Goal: Transaction & Acquisition: Purchase product/service

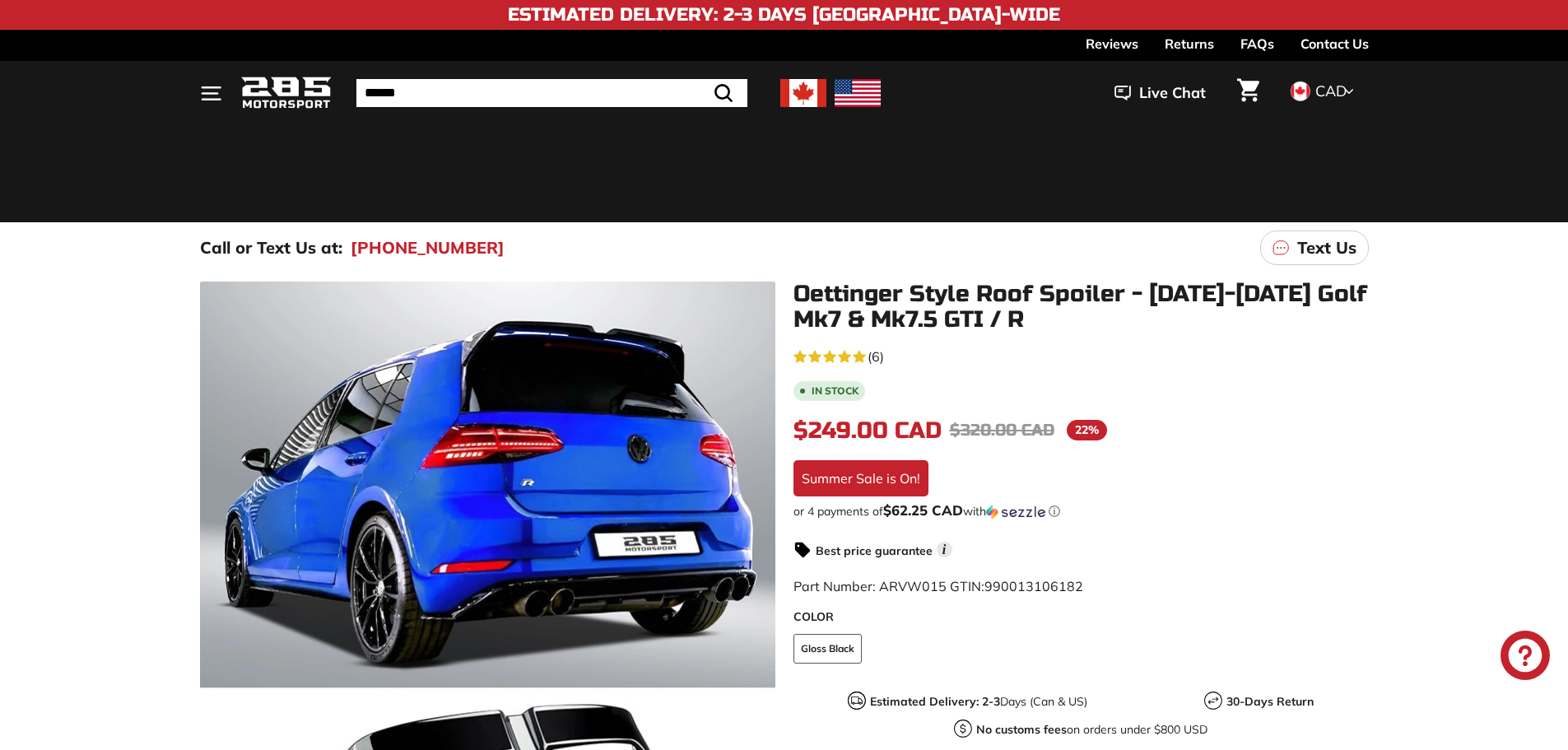
click at [877, 413] on div "$249.00 CAD $249.00 CAD Regular price $320.00 CAD $320.00 CAD Sale price 22% /" at bounding box center [1080, 431] width 575 height 35
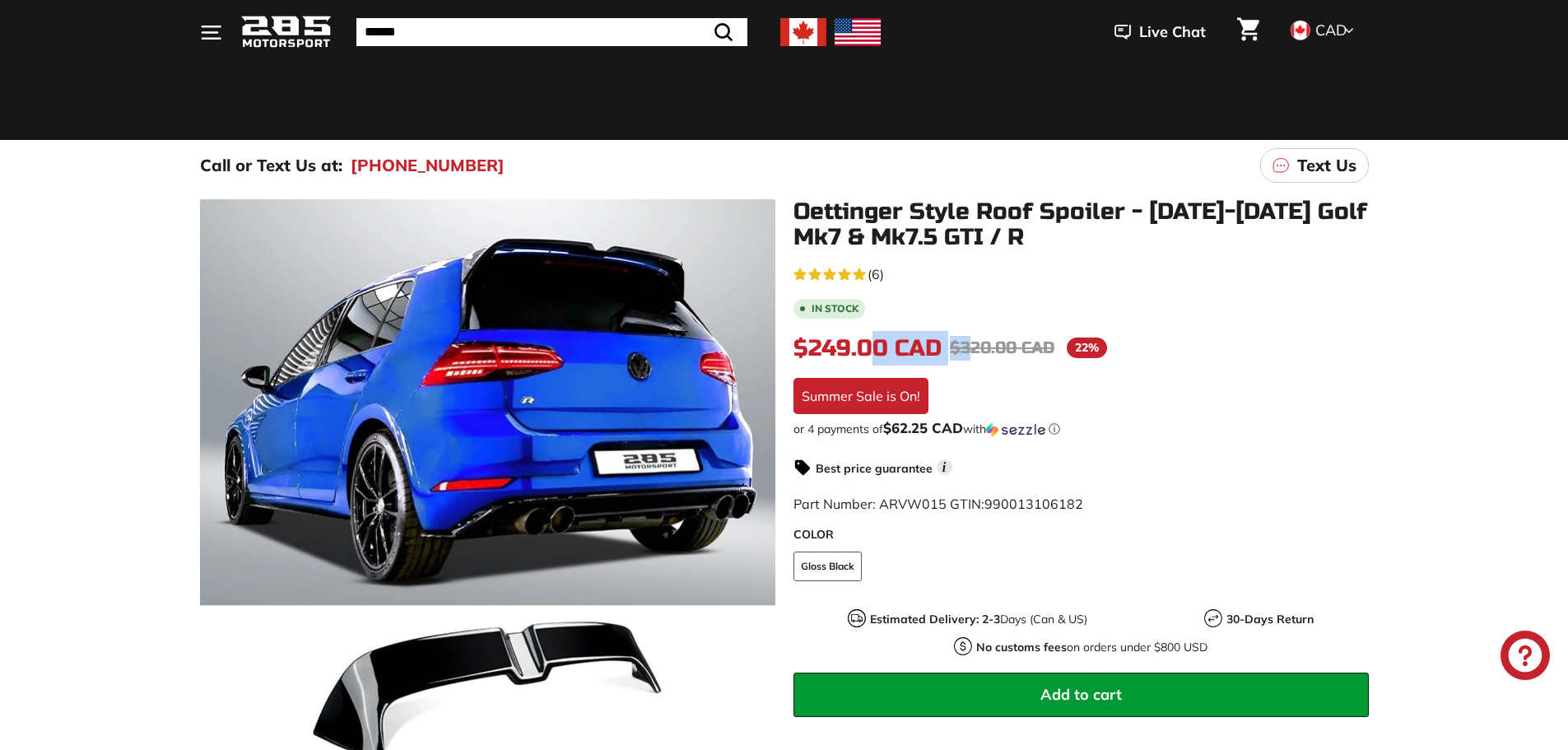
click at [1104, 318] on div "4.7 rating (6 votes) (6) In stock $249.00 CAD $249.00 CAD Regular price $320.00…" at bounding box center [1080, 585] width 575 height 644
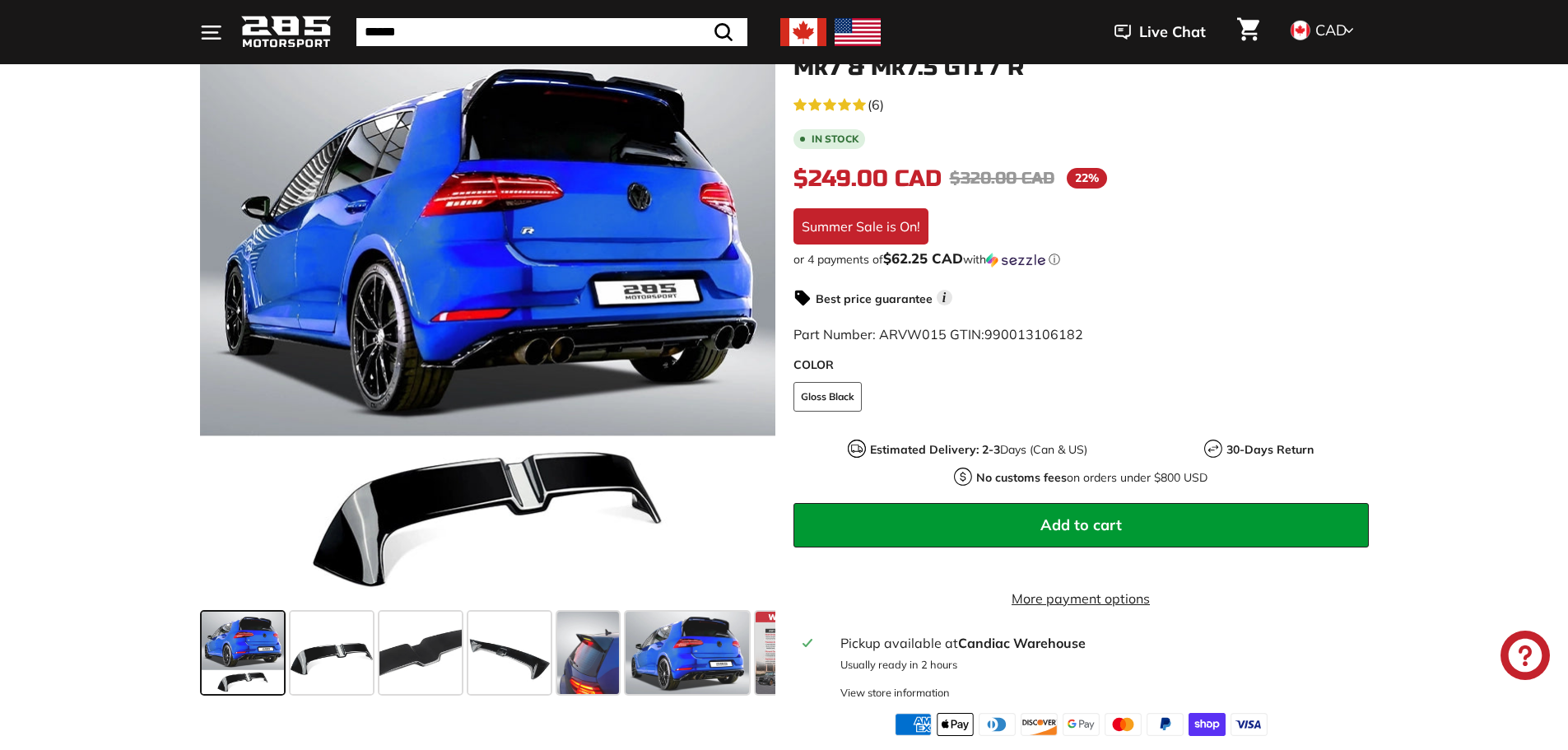
scroll to position [82, 0]
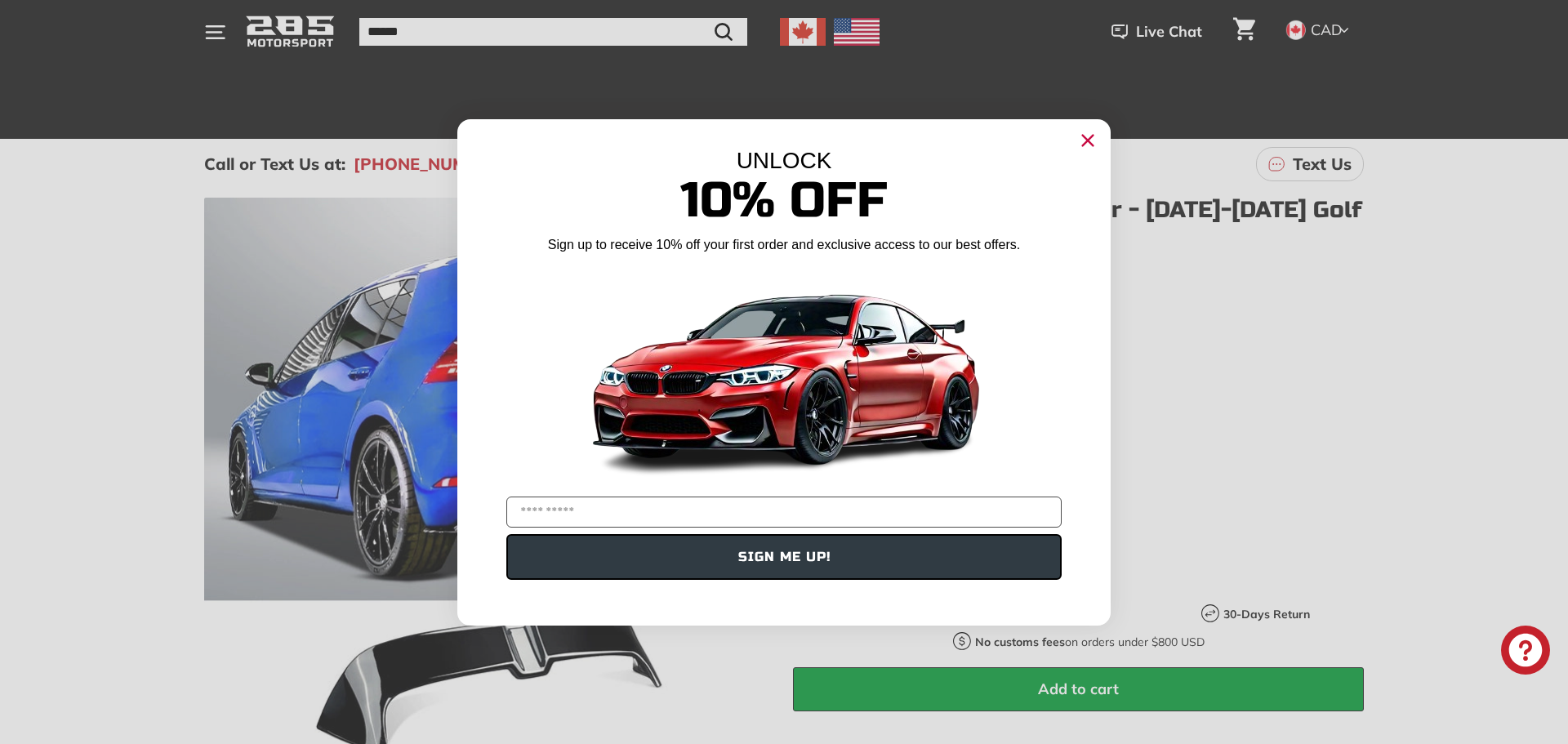
click at [1088, 137] on circle "Close dialog" at bounding box center [1087, 139] width 24 height 24
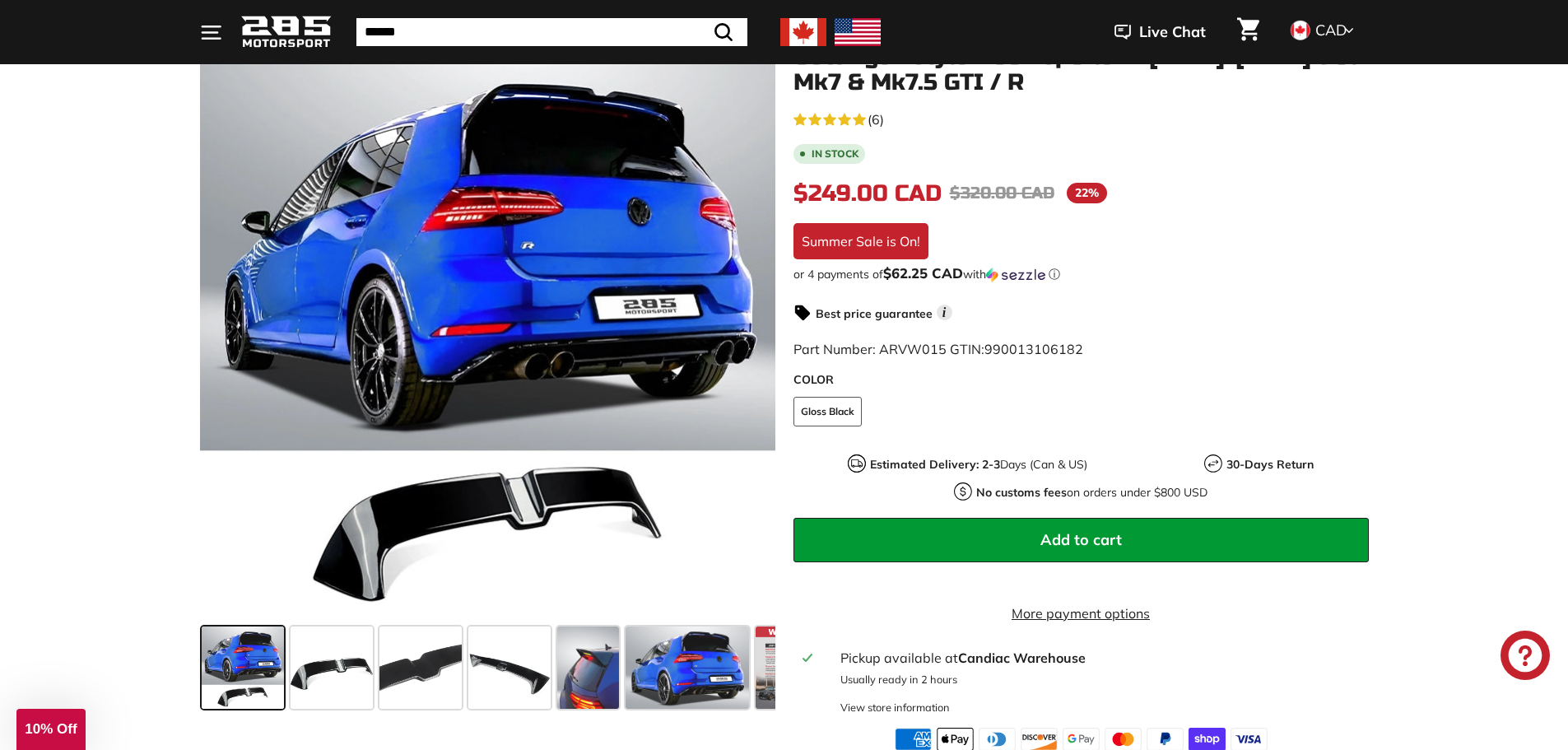
scroll to position [330, 0]
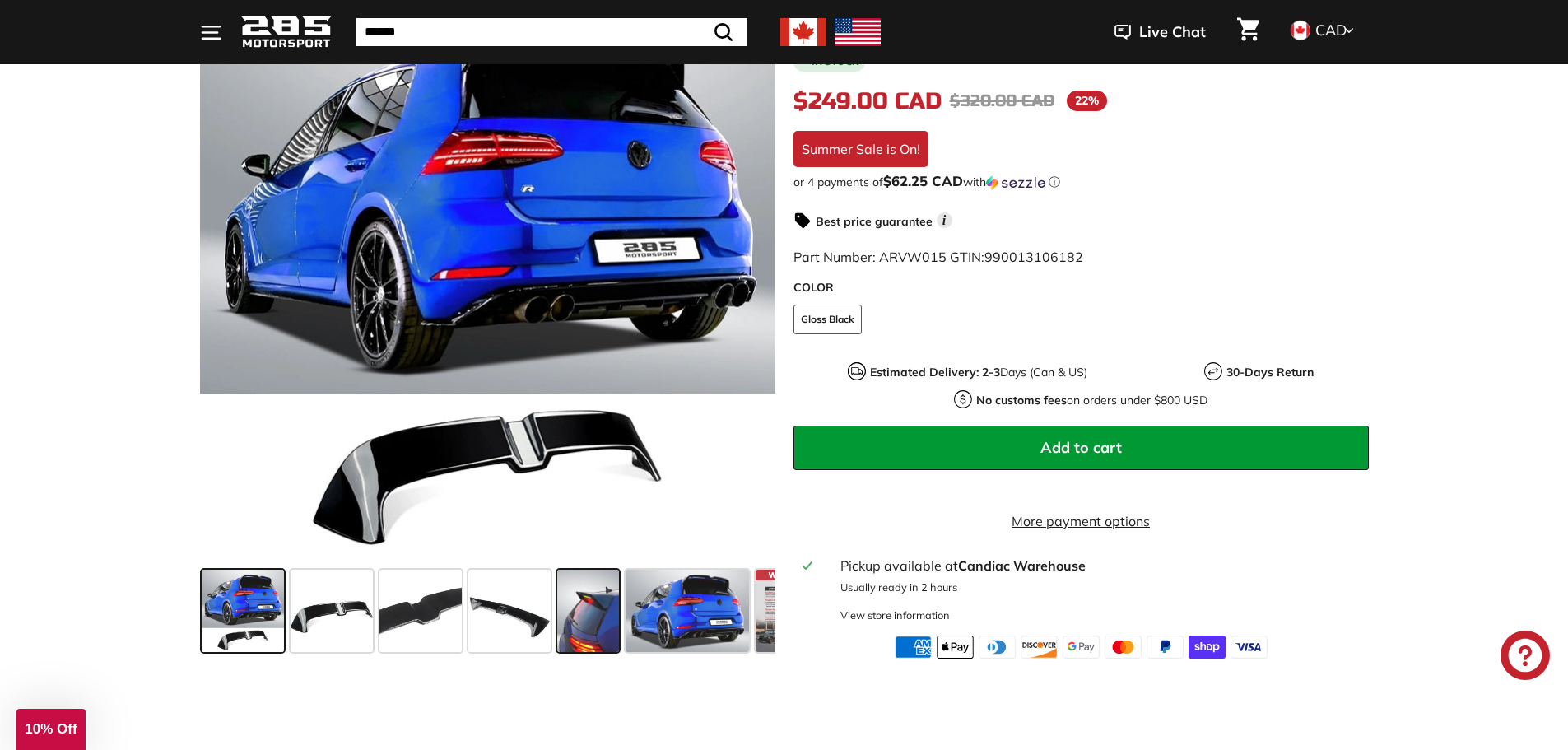
click at [608, 626] on span at bounding box center [589, 610] width 62 height 82
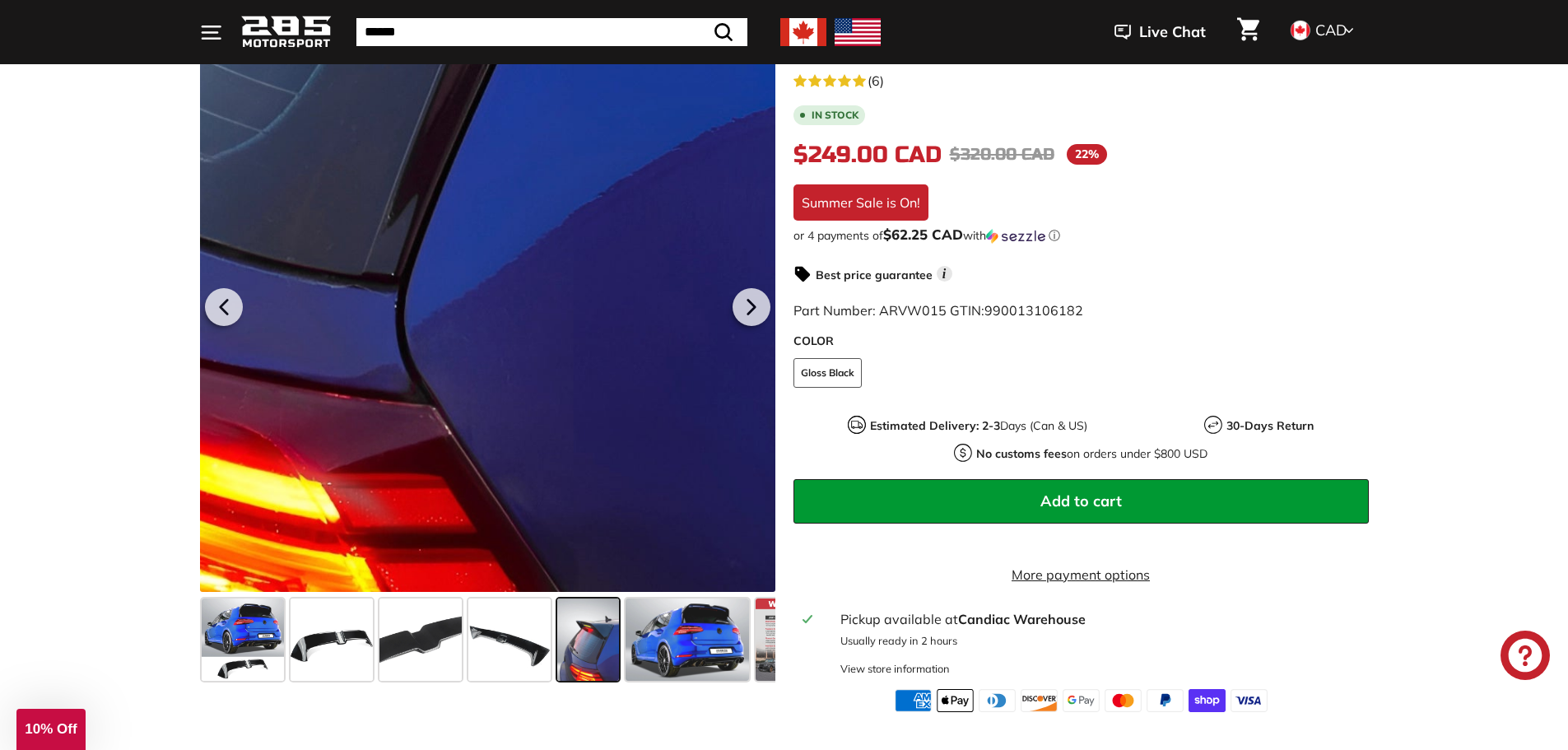
scroll to position [247, 0]
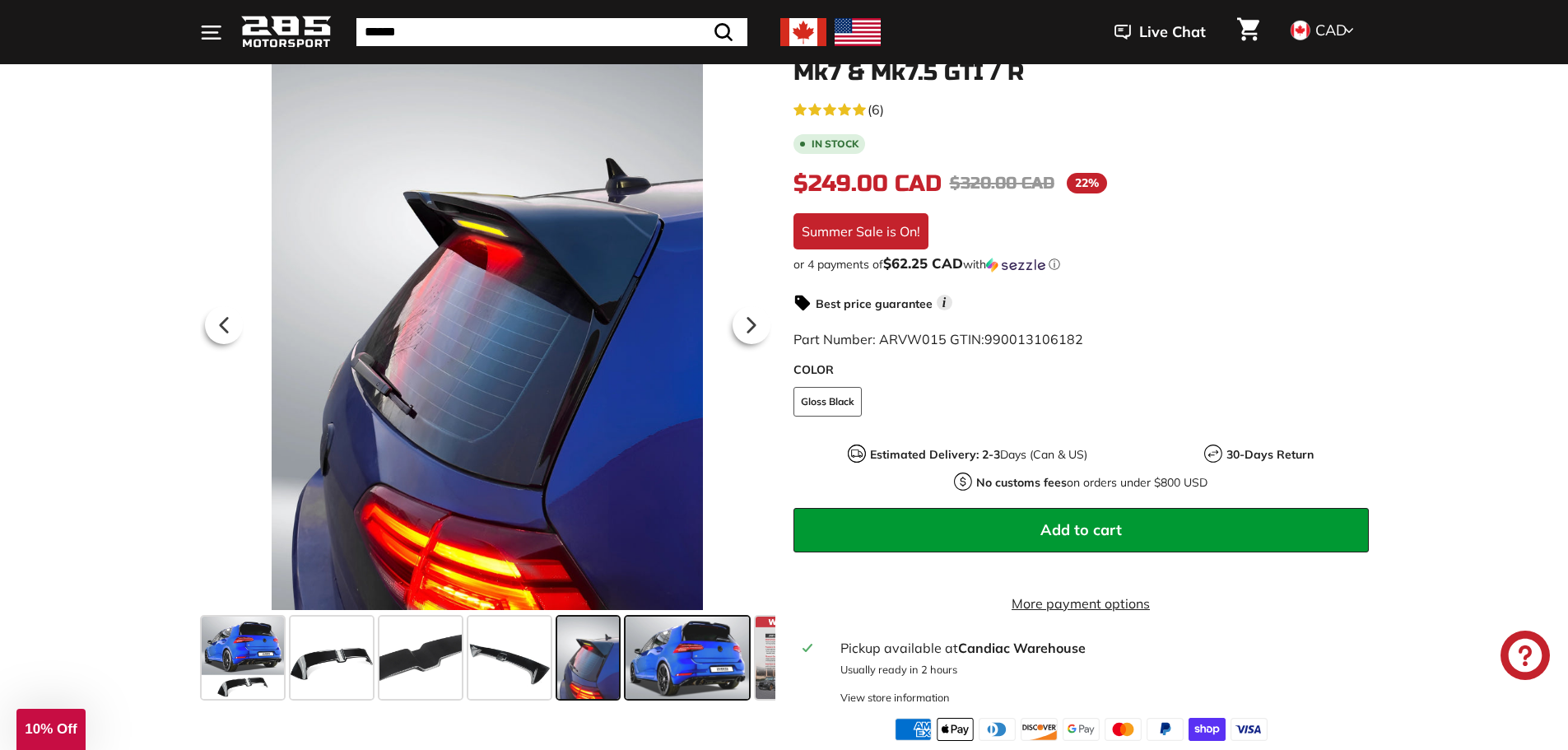
click at [678, 658] on span at bounding box center [687, 658] width 123 height 82
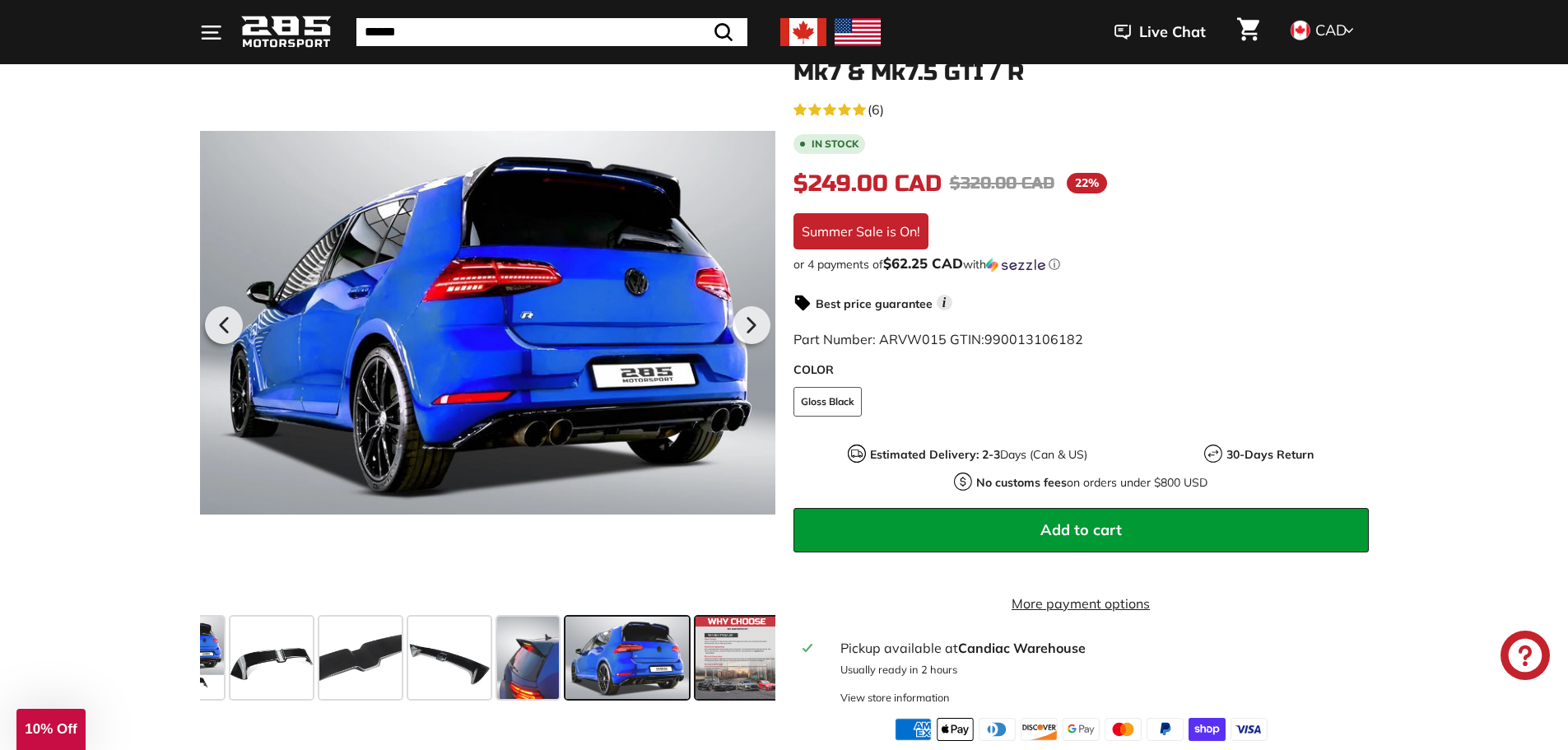
scroll to position [0, 66]
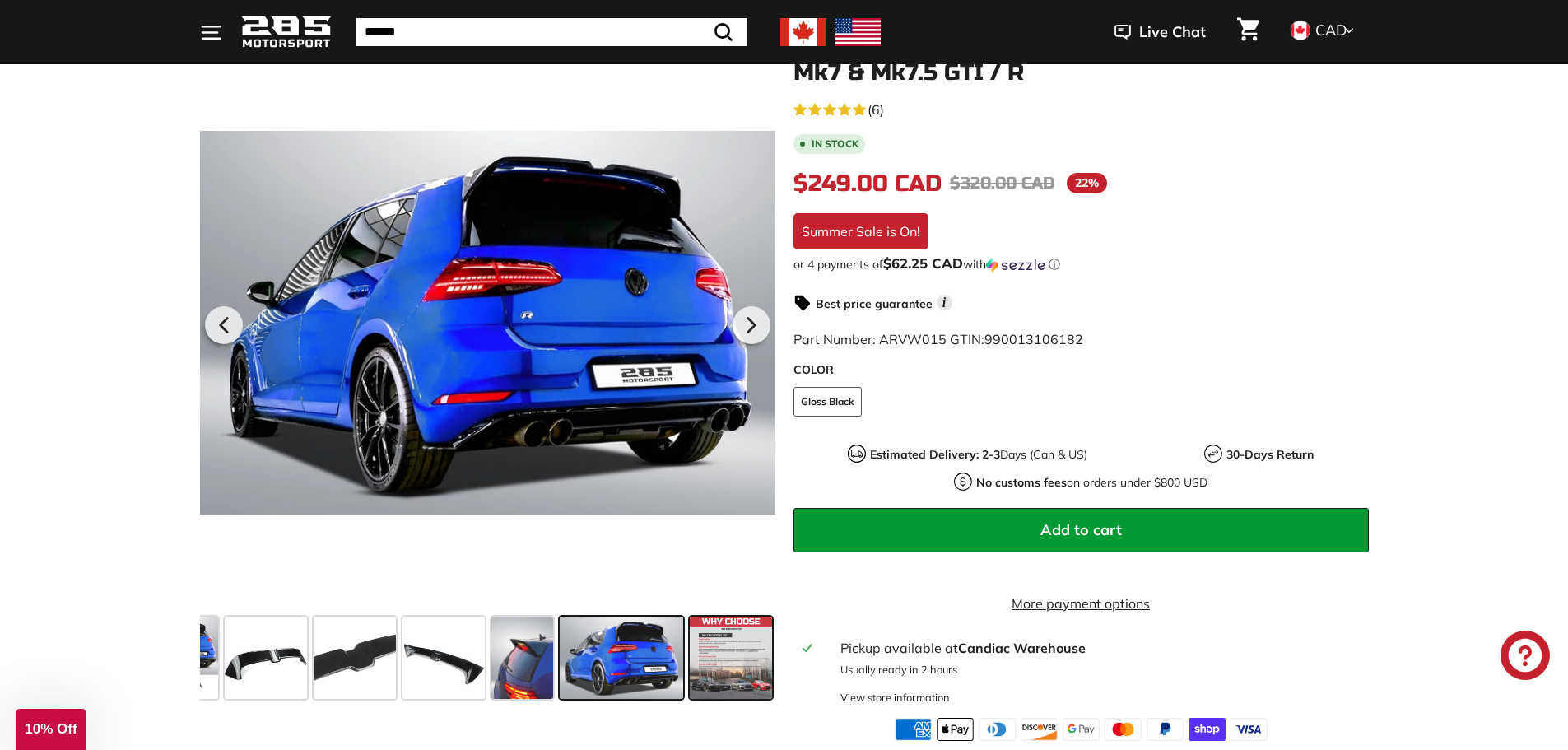
click at [711, 647] on span at bounding box center [730, 658] width 82 height 82
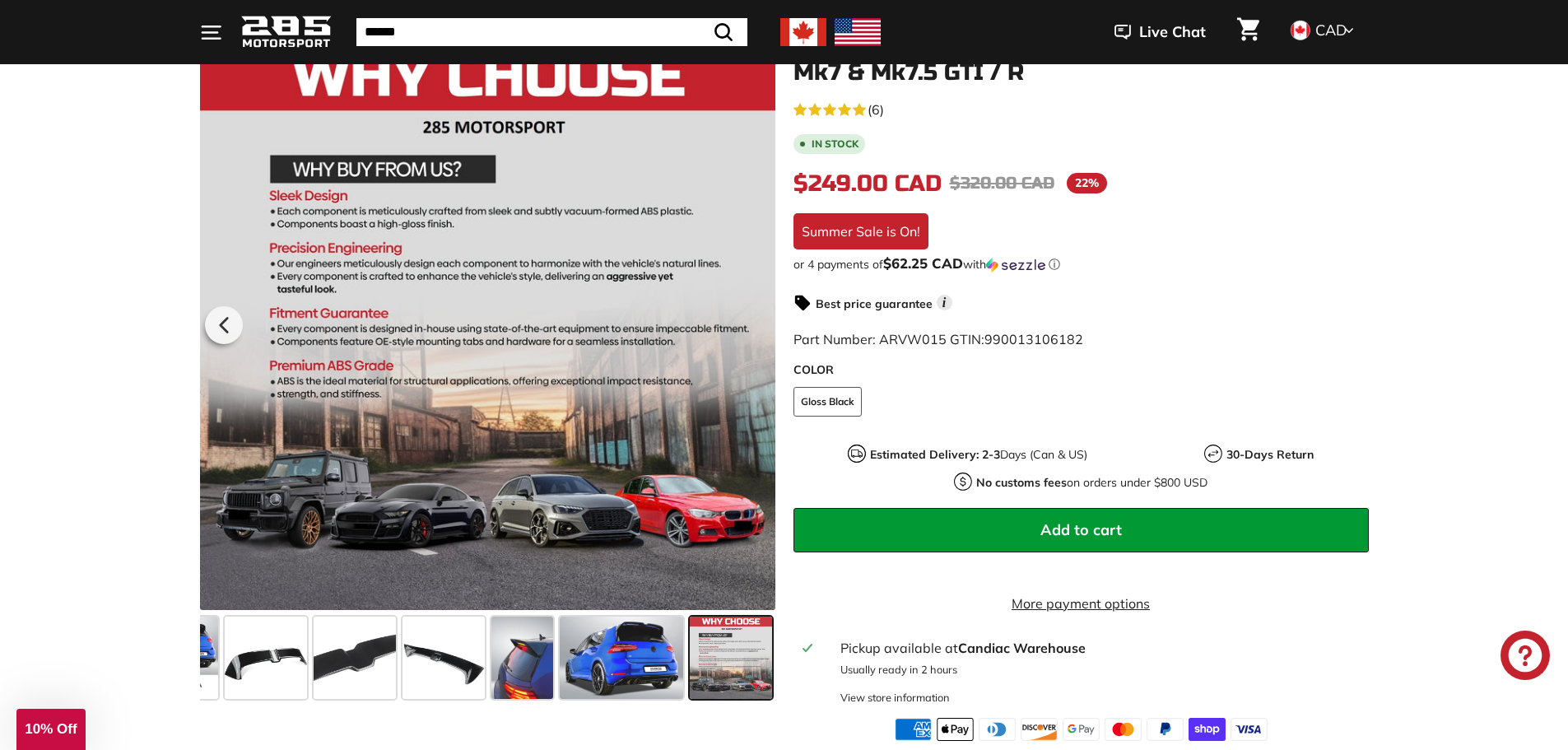
click at [711, 642] on span at bounding box center [730, 658] width 82 height 82
drag, startPoint x: 281, startPoint y: 645, endPoint x: 739, endPoint y: 672, distance: 458.8
click at [739, 672] on div at bounding box center [487, 658] width 575 height 95
click at [269, 658] on span at bounding box center [266, 658] width 82 height 82
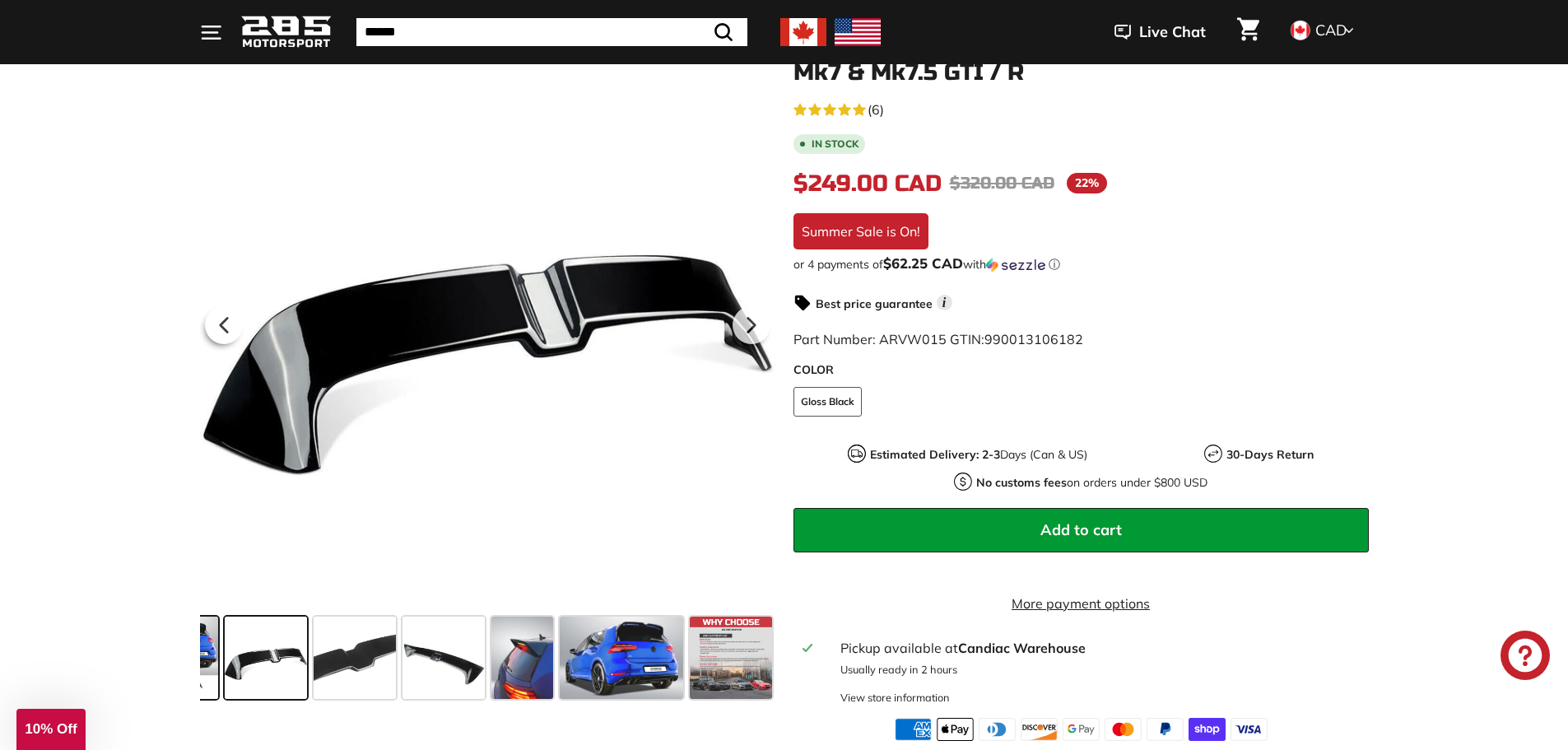
scroll to position [0, 0]
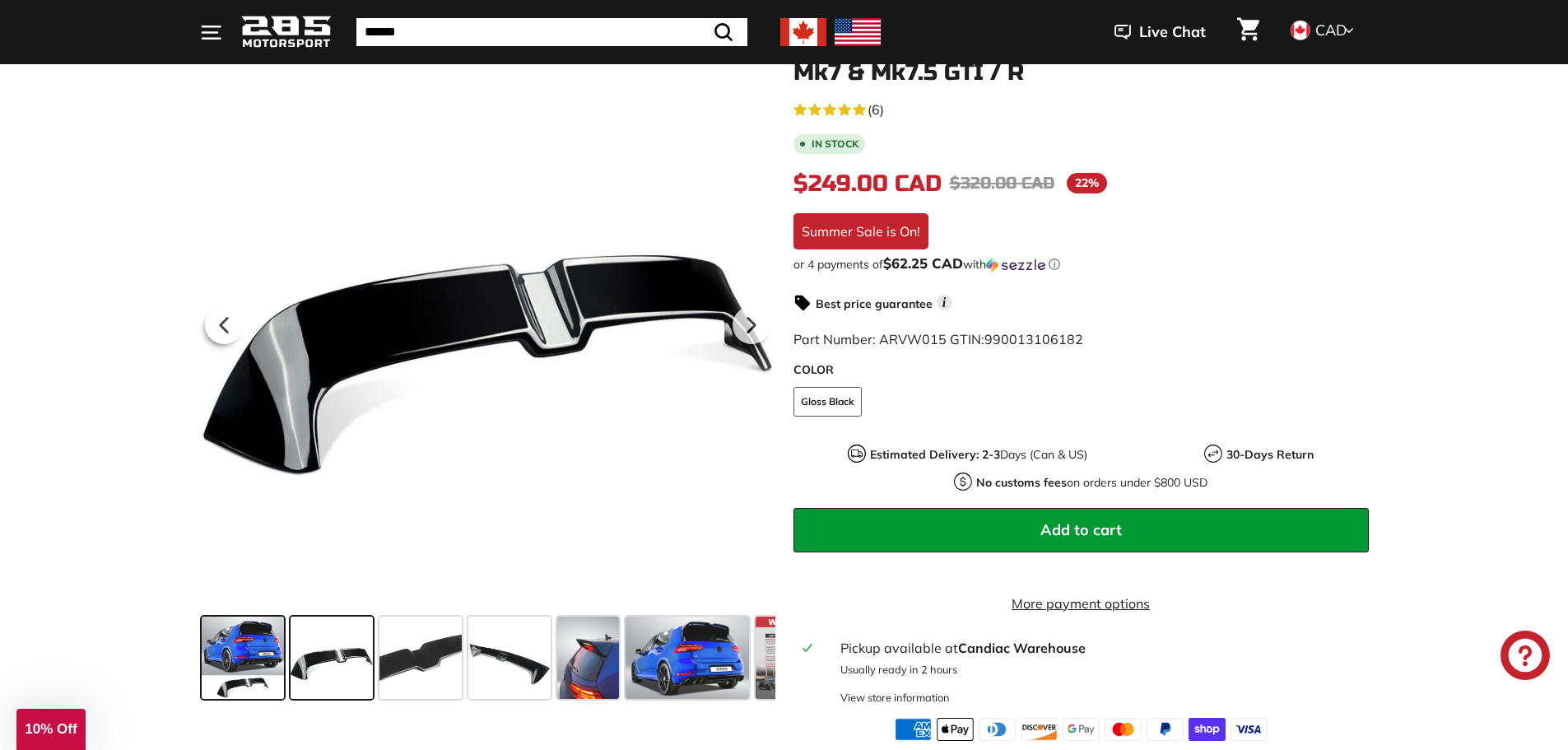
click at [220, 673] on span at bounding box center [242, 658] width 82 height 82
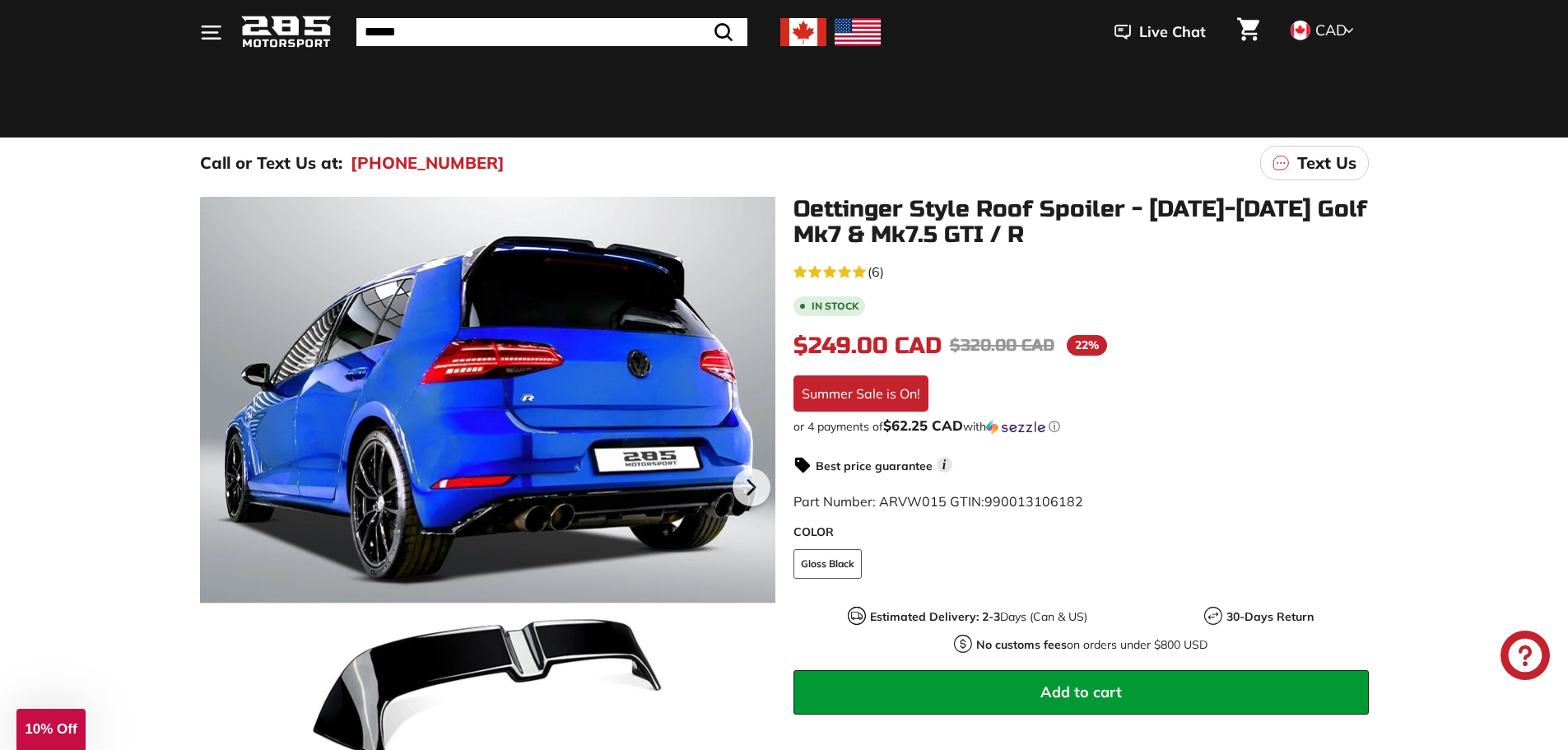
scroll to position [82, 0]
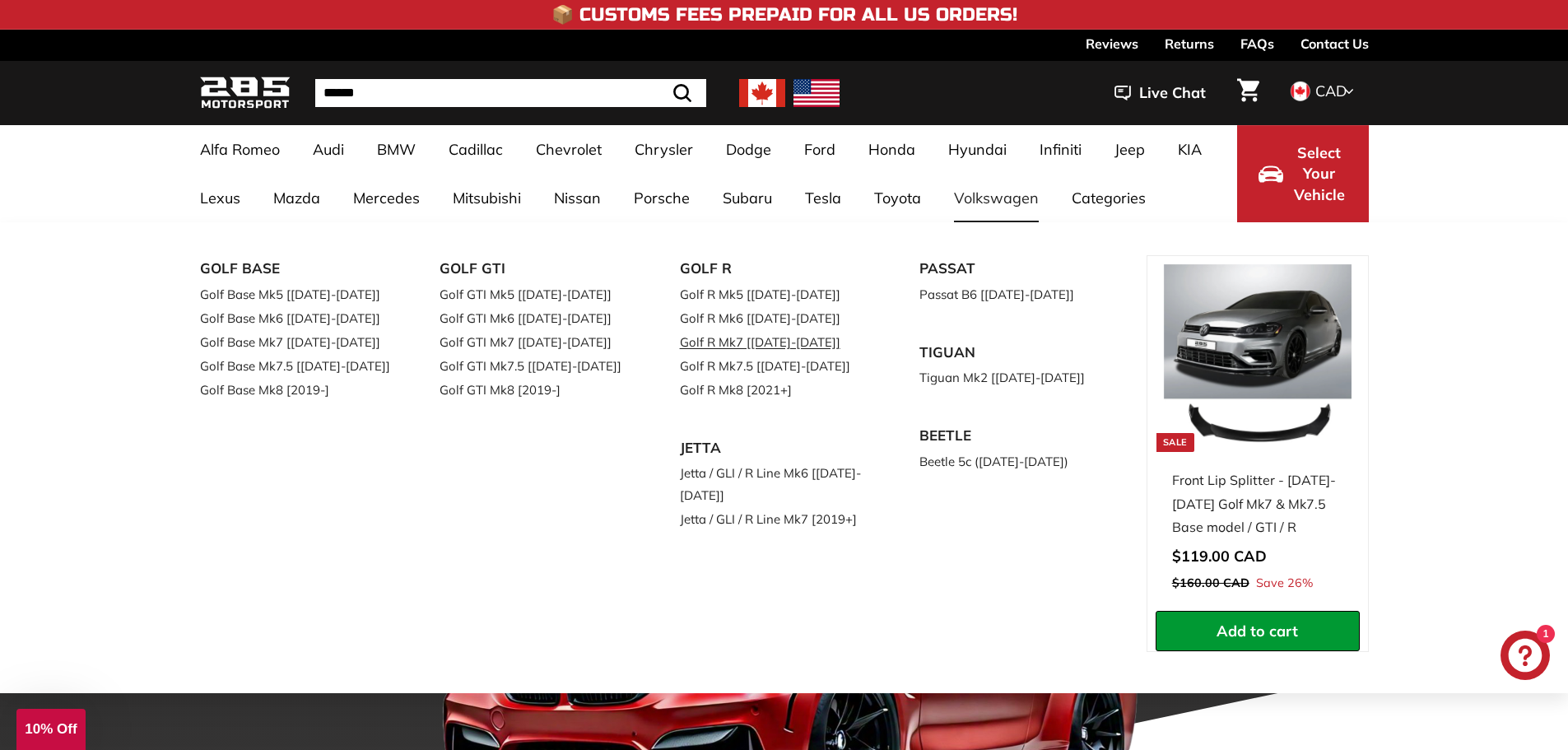
click at [749, 341] on link "Golf R Mk7 [[DATE]-[DATE]]" at bounding box center [777, 342] width 194 height 24
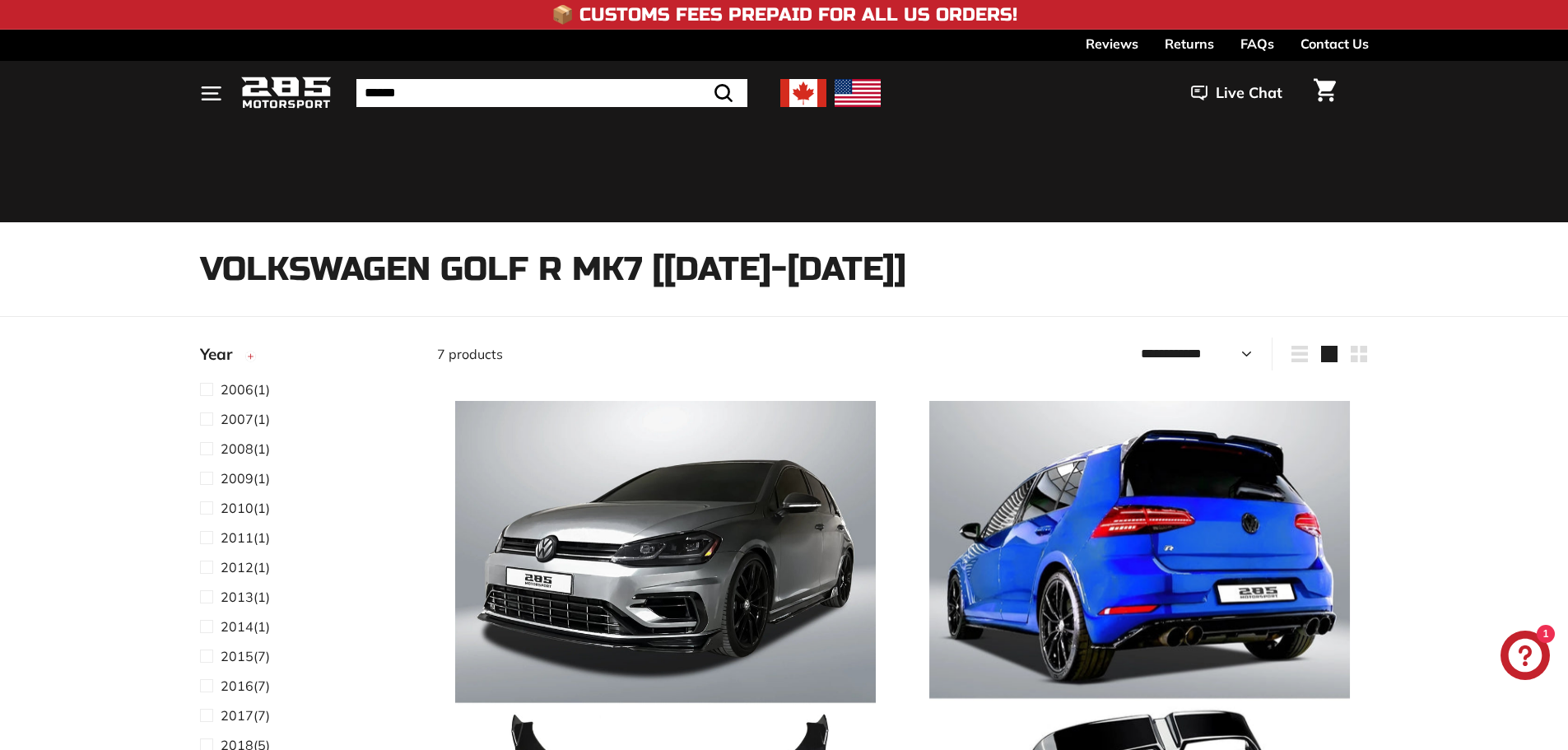
select select "**********"
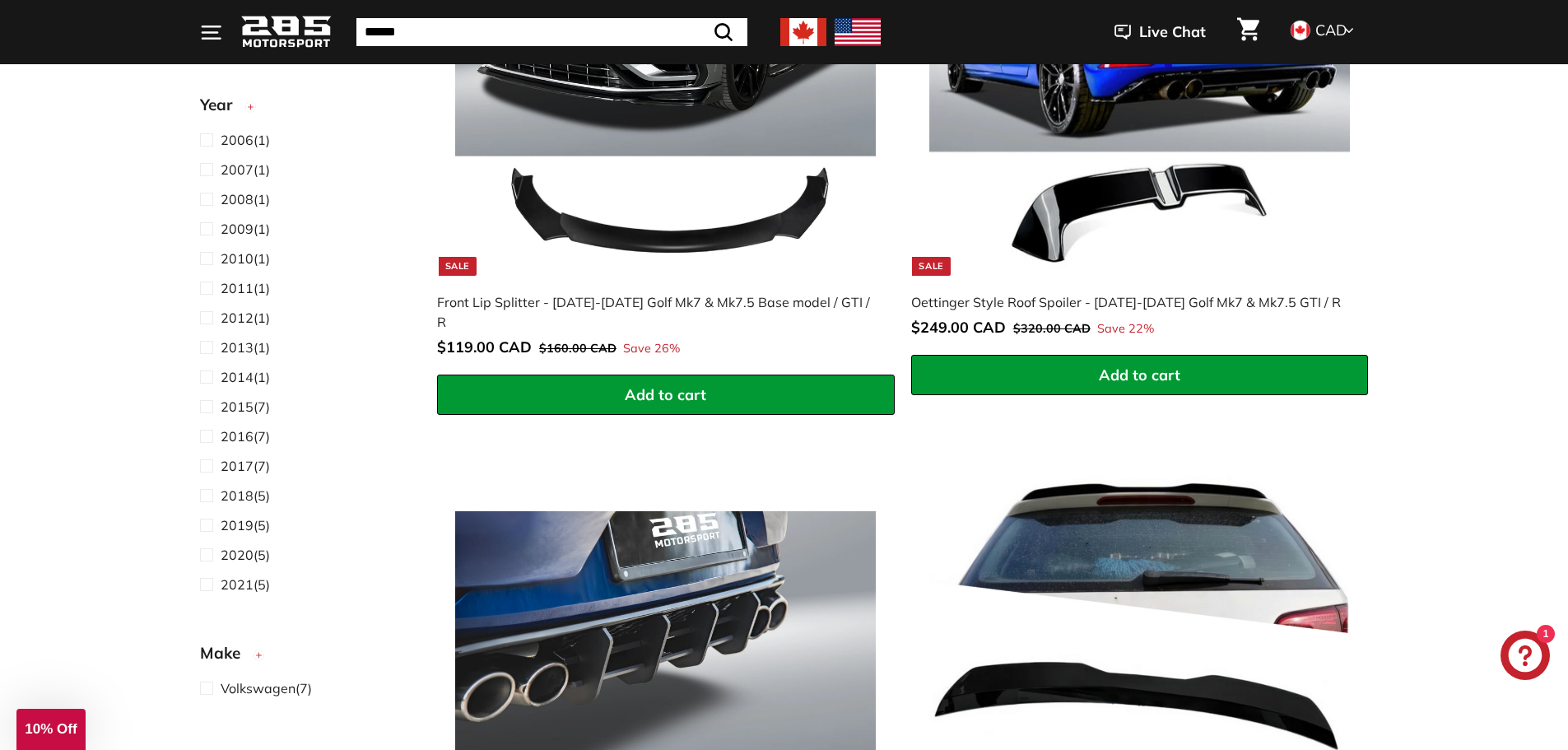
scroll to position [330, 0]
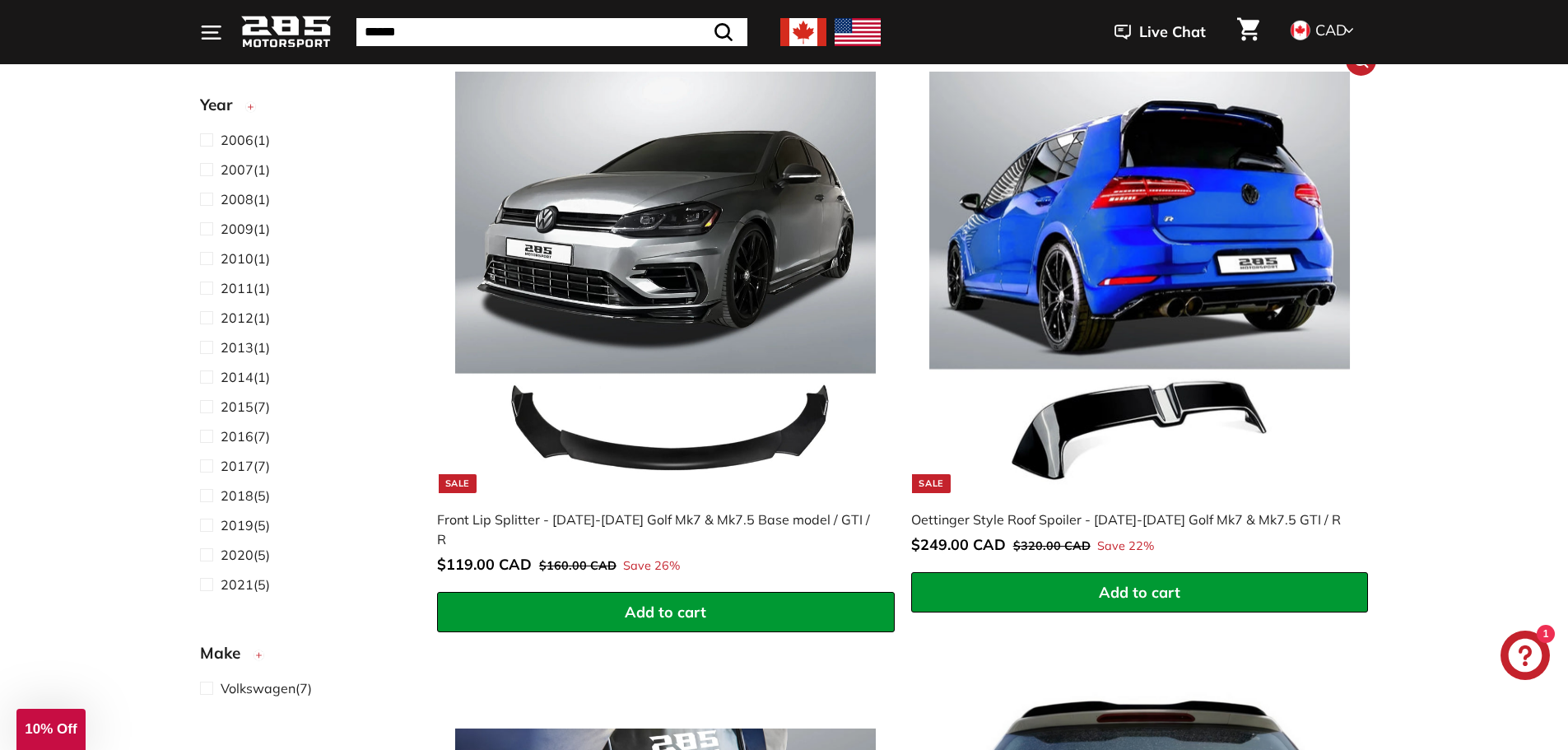
click at [1113, 276] on img at bounding box center [1139, 282] width 421 height 421
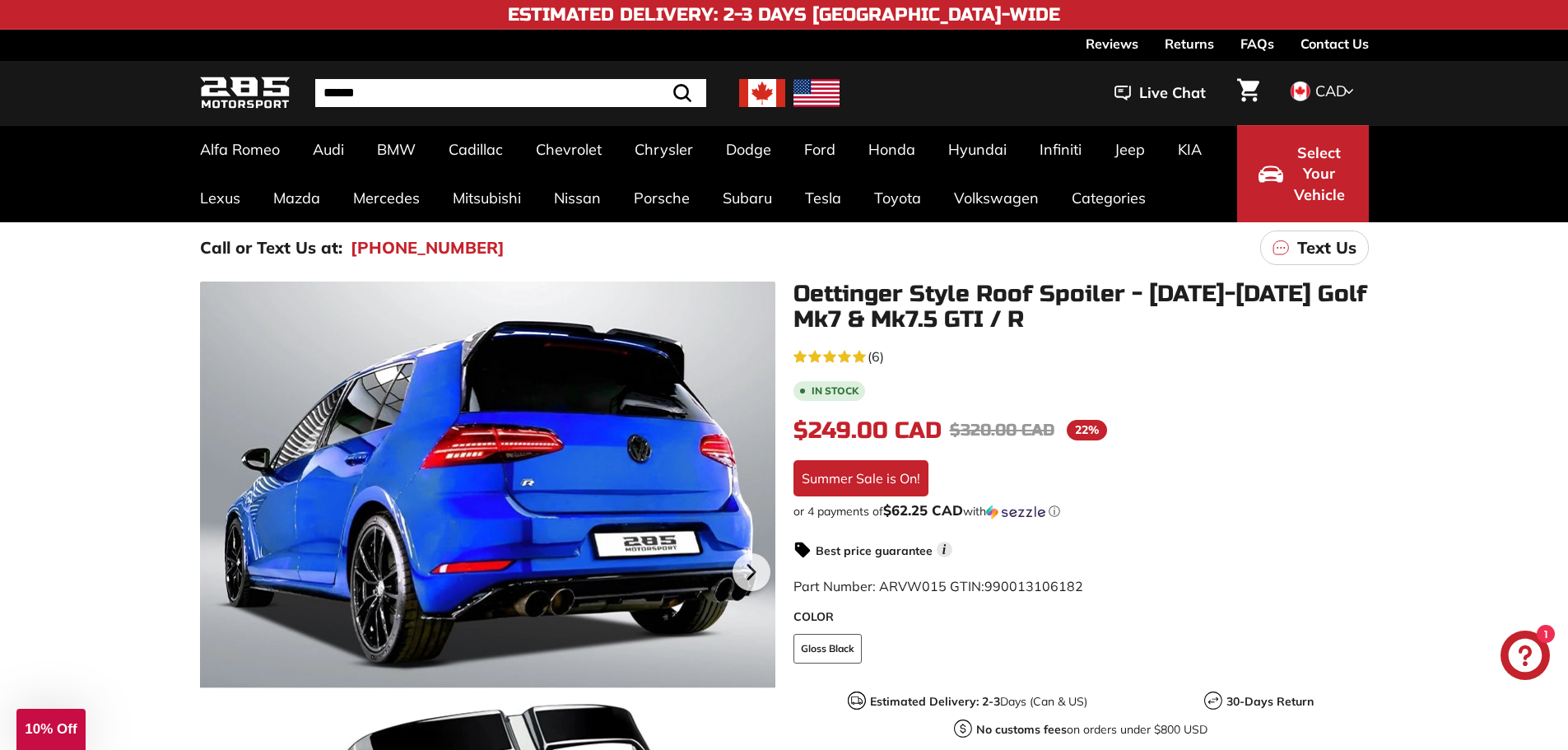
drag, startPoint x: 1334, startPoint y: 236, endPoint x: 1299, endPoint y: 314, distance: 85.5
drag, startPoint x: 1299, startPoint y: 314, endPoint x: 1285, endPoint y: 417, distance: 103.9
click at [1285, 417] on div "$249.00 CAD $249.00 CAD Regular price $320.00 CAD $320.00 CAD Sale price 22% /" at bounding box center [1080, 431] width 575 height 35
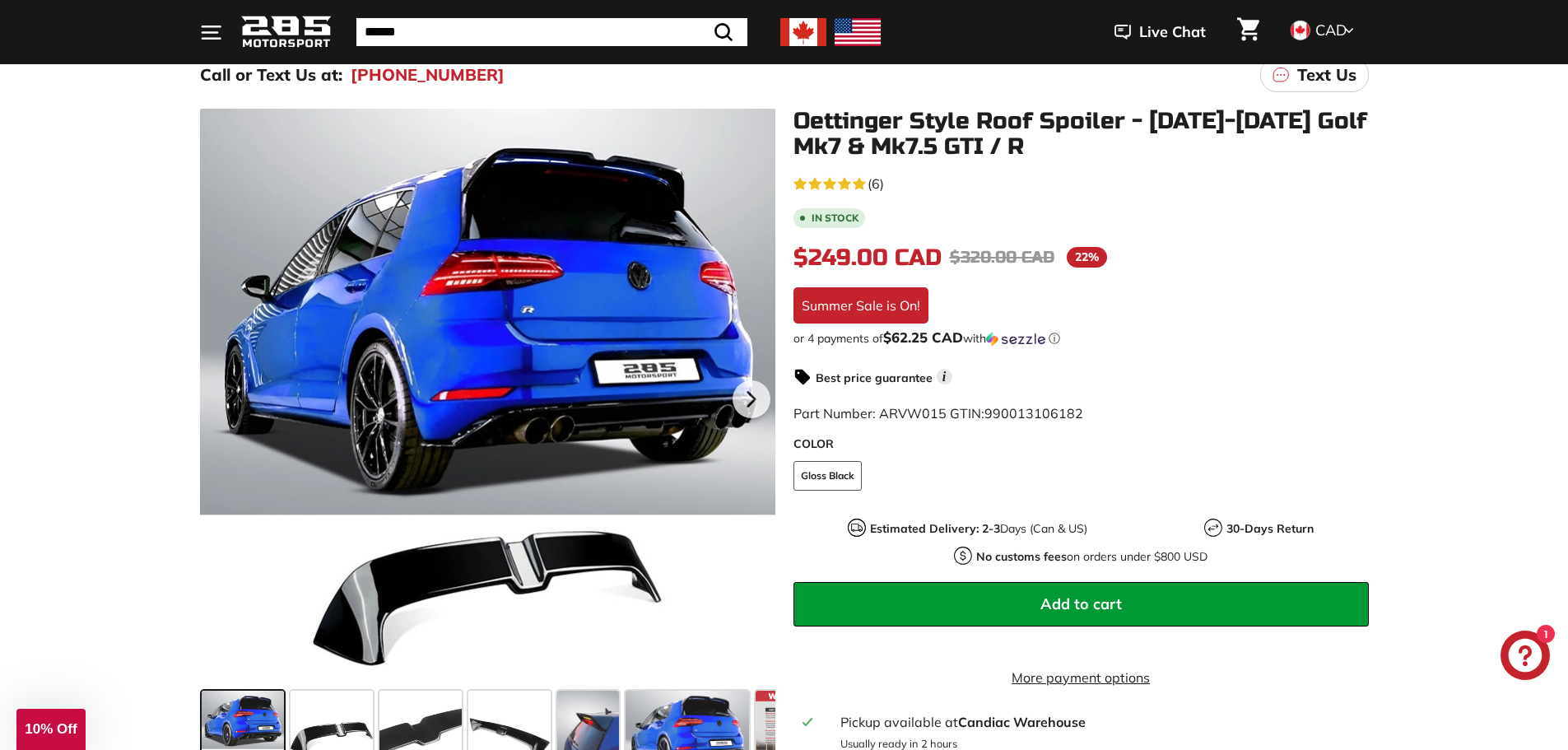
scroll to position [330, 0]
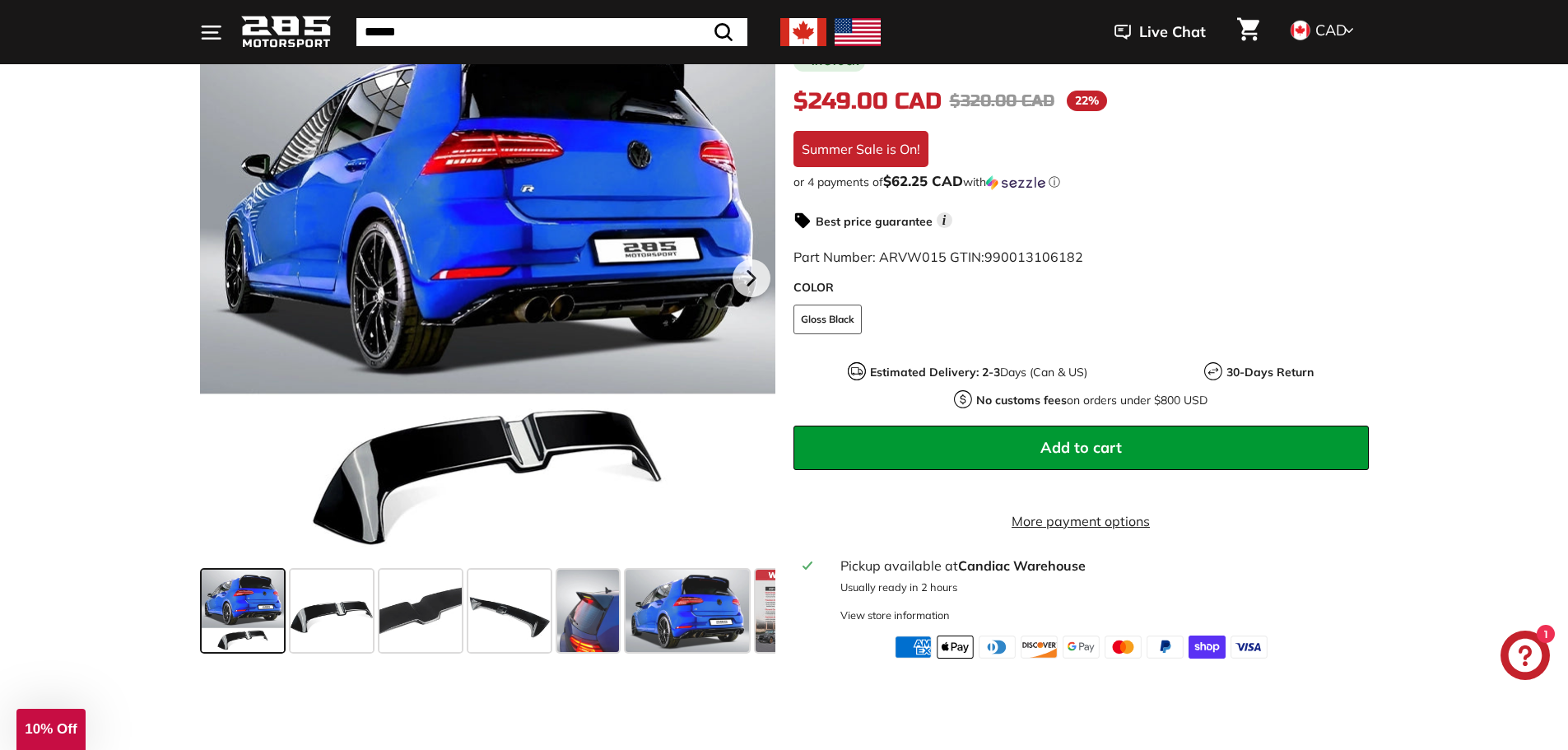
click at [1103, 433] on button "Add to cart" at bounding box center [1080, 448] width 575 height 45
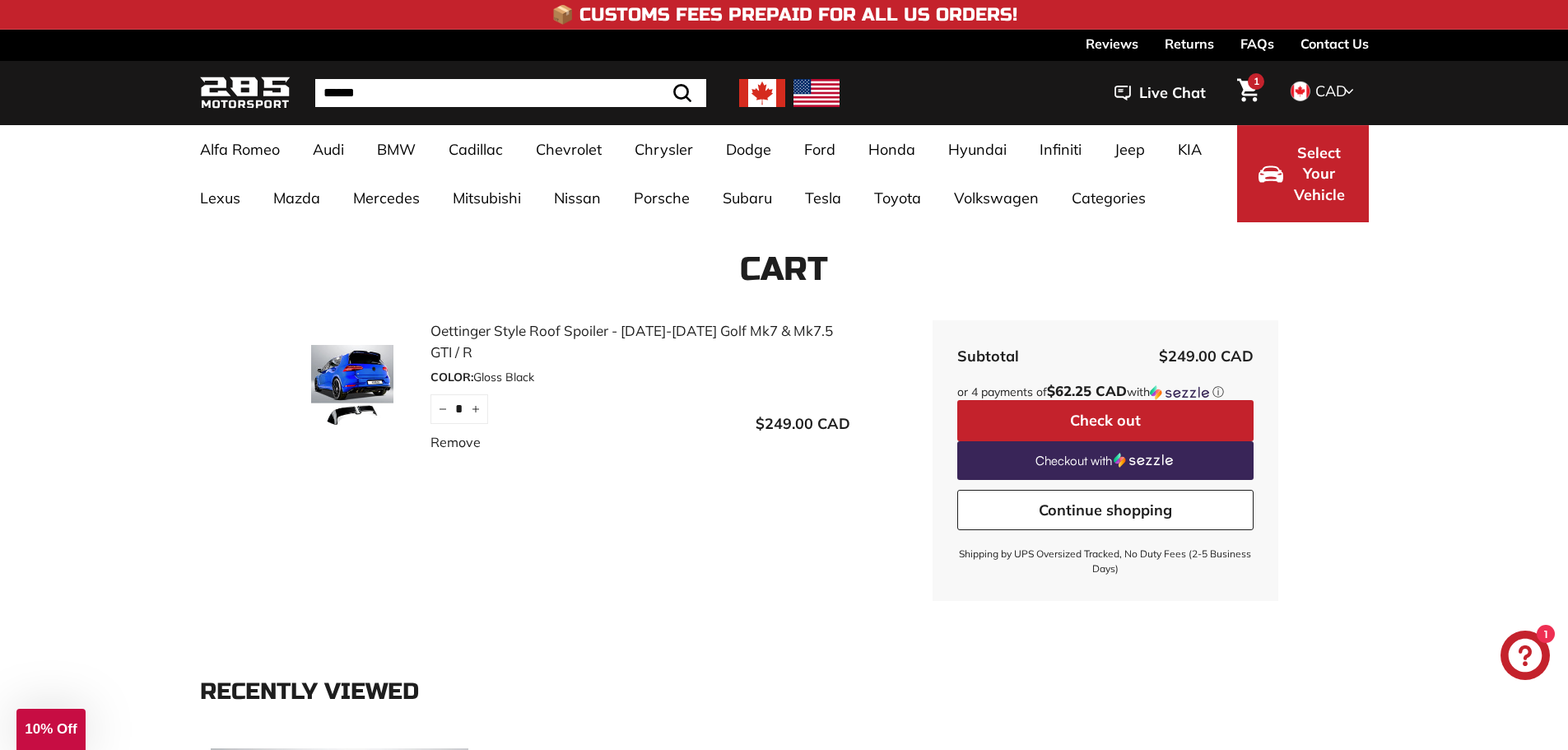
click at [1132, 411] on button "Check out" at bounding box center [1105, 421] width 297 height 41
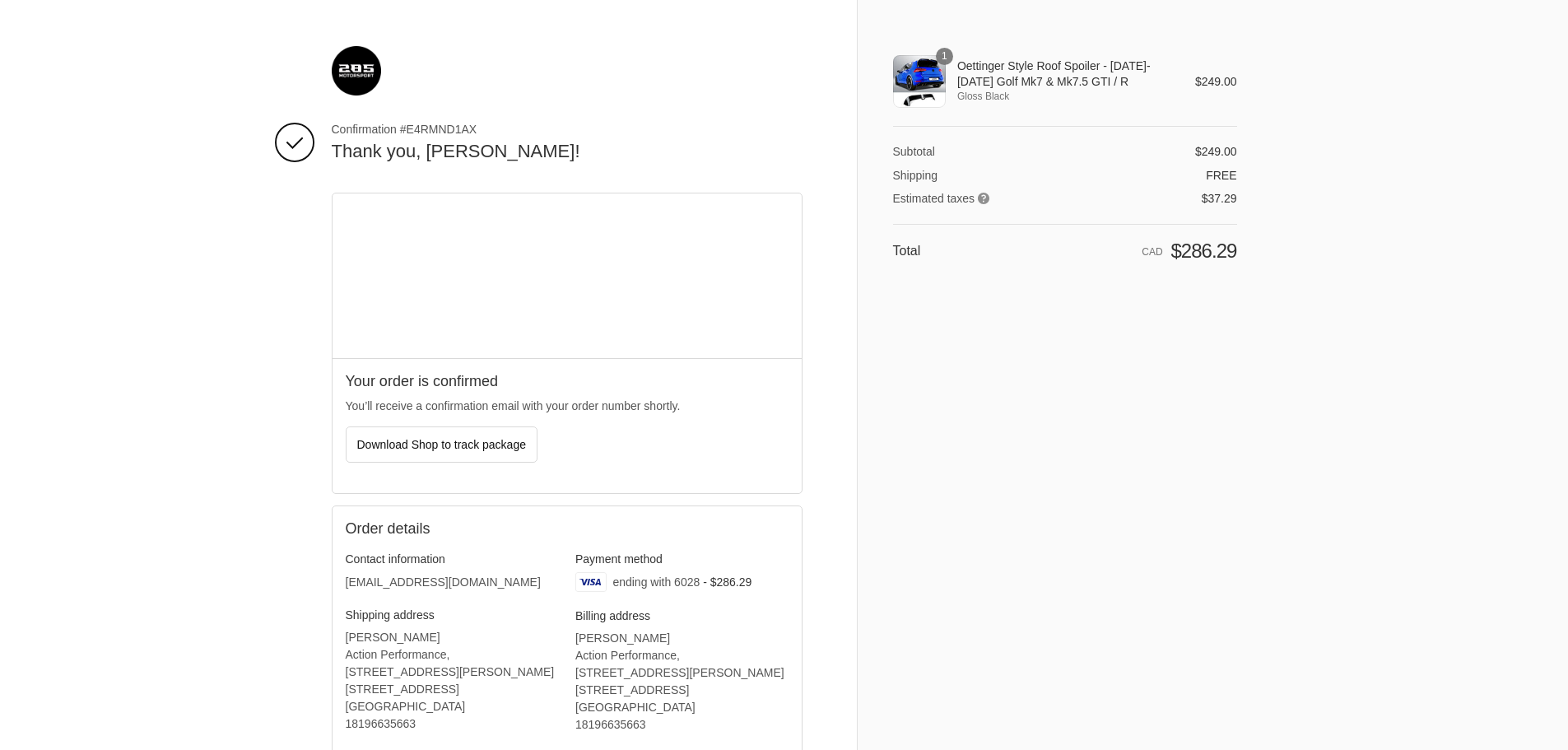
drag, startPoint x: 489, startPoint y: 126, endPoint x: 406, endPoint y: 126, distance: 83.0
click at [406, 126] on span "Confirmation #E4RMND1AX" at bounding box center [567, 129] width 471 height 15
copy span "E4RMND1AX"
